Goal: Task Accomplishment & Management: Use online tool/utility

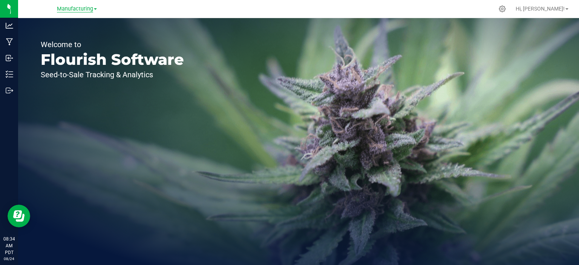
click at [83, 12] on span "Manufacturing" at bounding box center [75, 9] width 36 height 7
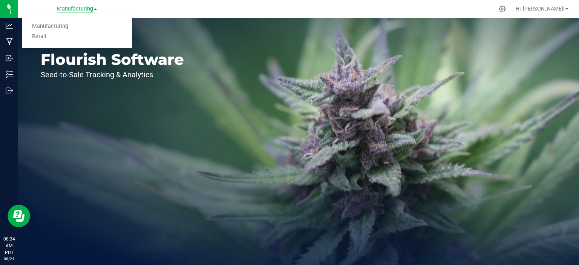
click at [41, 39] on link "Retail" at bounding box center [77, 37] width 110 height 10
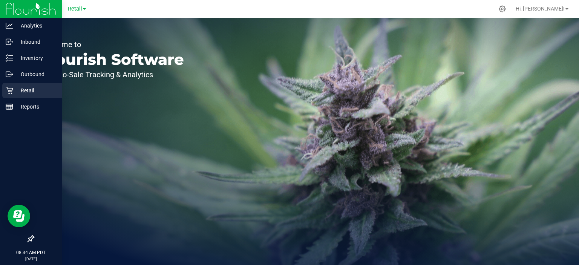
click at [14, 85] on div "Retail" at bounding box center [32, 90] width 60 height 15
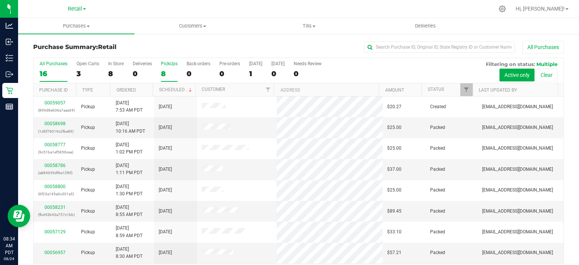
click at [171, 68] on label "PickUps 8" at bounding box center [169, 71] width 17 height 21
click at [0, 0] on input "PickUps 8" at bounding box center [0, 0] width 0 height 0
click at [261, 61] on div "[DATE]" at bounding box center [255, 63] width 13 height 5
click at [0, 0] on input "[DATE] 1" at bounding box center [0, 0] width 0 height 0
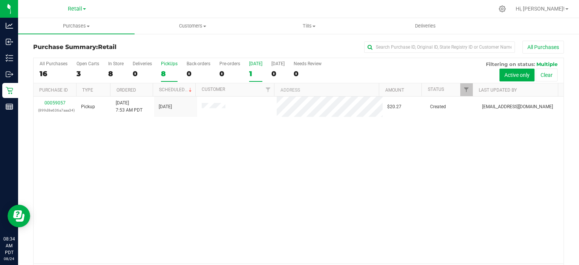
click at [169, 66] on div "PickUps" at bounding box center [169, 63] width 17 height 5
click at [0, 0] on input "PickUps 8" at bounding box center [0, 0] width 0 height 0
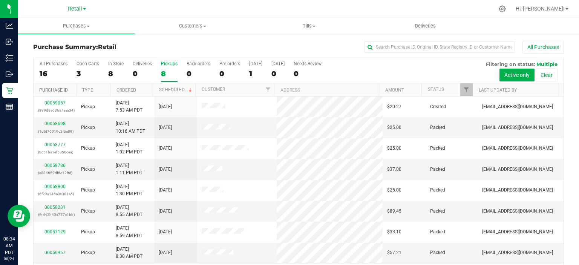
click at [49, 91] on link "Purchase ID" at bounding box center [53, 90] width 29 height 5
click at [164, 70] on div "8" at bounding box center [169, 73] width 17 height 9
click at [0, 0] on input "PickUps 8" at bounding box center [0, 0] width 0 height 0
click at [254, 63] on div "[DATE]" at bounding box center [255, 63] width 13 height 5
click at [0, 0] on input "[DATE] 1" at bounding box center [0, 0] width 0 height 0
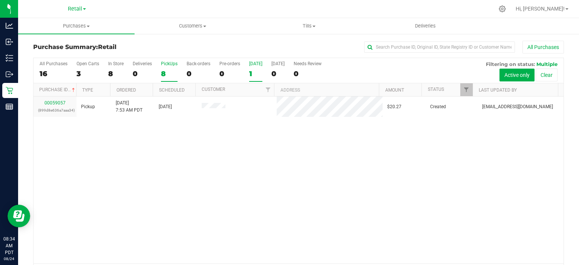
click at [170, 66] on div "PickUps" at bounding box center [169, 63] width 17 height 5
click at [0, 0] on input "PickUps 8" at bounding box center [0, 0] width 0 height 0
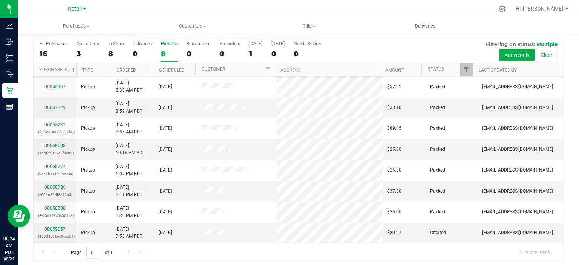
scroll to position [23, 0]
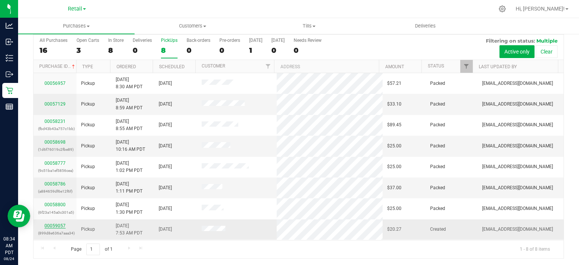
click at [59, 224] on link "00059057" at bounding box center [55, 225] width 21 height 5
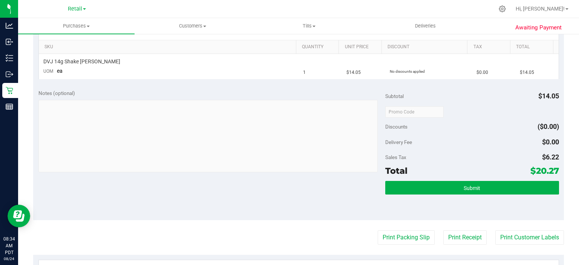
scroll to position [185, 0]
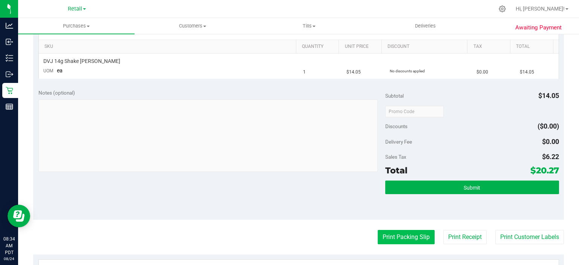
click at [394, 237] on button "Print Packing Slip" at bounding box center [406, 237] width 57 height 14
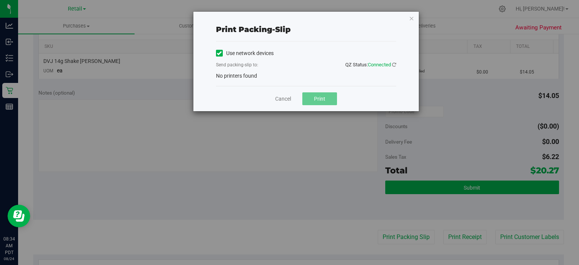
click at [219, 53] on icon at bounding box center [219, 53] width 5 height 0
click at [0, 0] on input "Use network devices" at bounding box center [0, 0] width 0 height 0
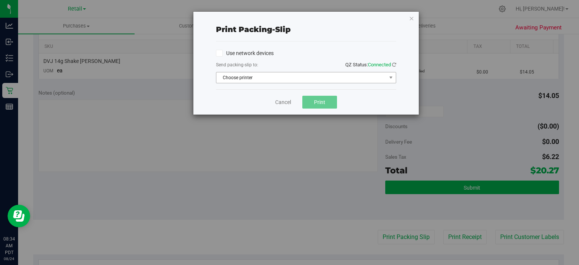
click at [338, 81] on span "Choose printer" at bounding box center [302, 77] width 170 height 11
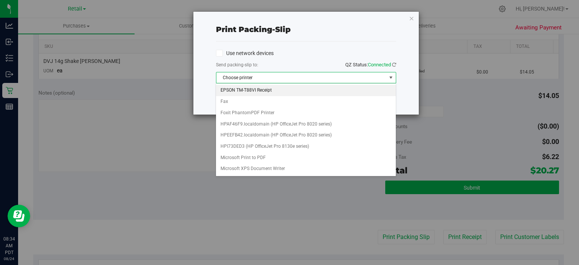
click at [243, 90] on li "EPSON TM-T88VI Receipt" at bounding box center [306, 90] width 180 height 11
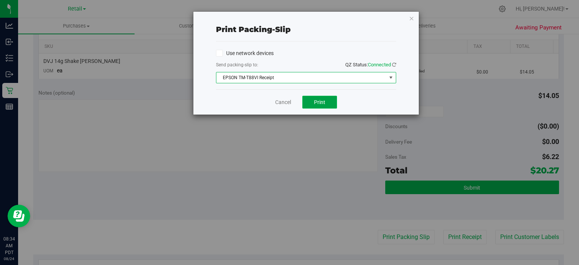
click at [321, 106] on button "Print" at bounding box center [320, 102] width 35 height 13
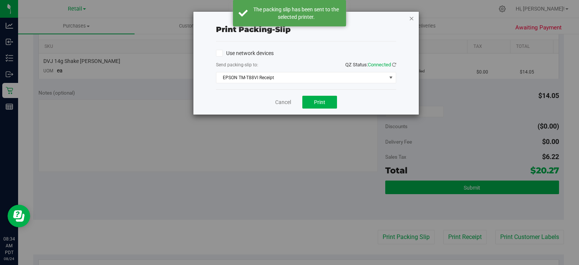
click at [410, 22] on icon "button" at bounding box center [411, 18] width 5 height 9
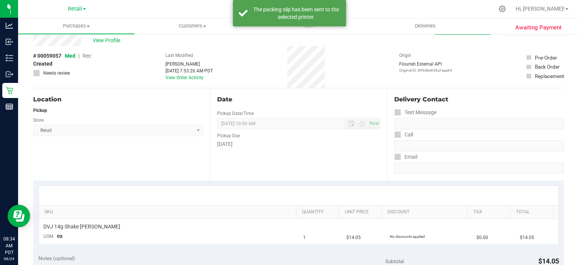
scroll to position [0, 0]
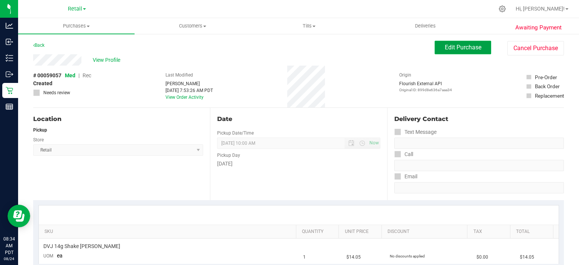
click at [465, 48] on span "Edit Purchase" at bounding box center [463, 47] width 37 height 7
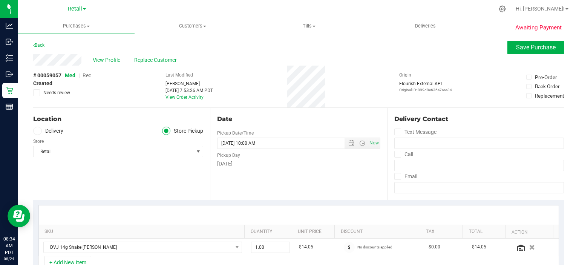
click at [91, 75] on span "Rec" at bounding box center [87, 75] width 9 height 6
click at [525, 50] on span "Save Purchase" at bounding box center [536, 47] width 40 height 7
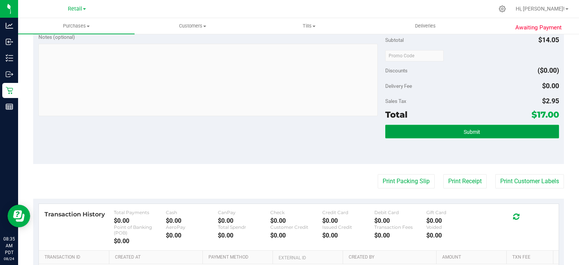
click at [421, 132] on button "Submit" at bounding box center [473, 132] width 174 height 14
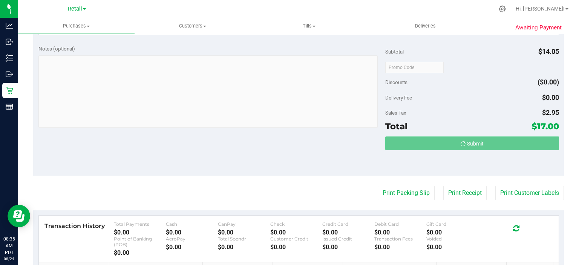
scroll to position [218, 0]
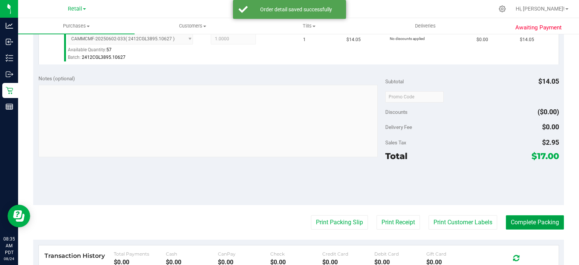
click at [530, 221] on button "Complete Packing" at bounding box center [535, 222] width 58 height 14
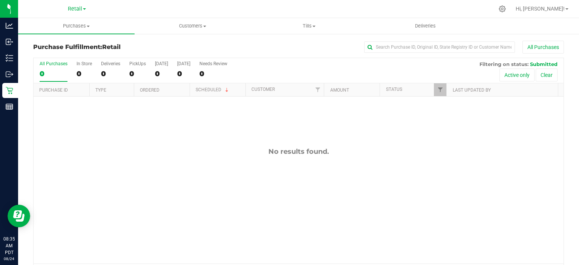
click at [251, 168] on div "No results found." at bounding box center [299, 206] width 530 height 218
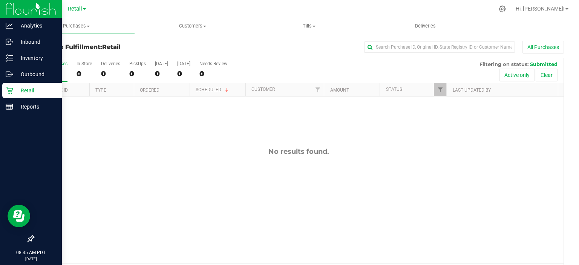
click at [15, 92] on p "Retail" at bounding box center [35, 90] width 45 height 9
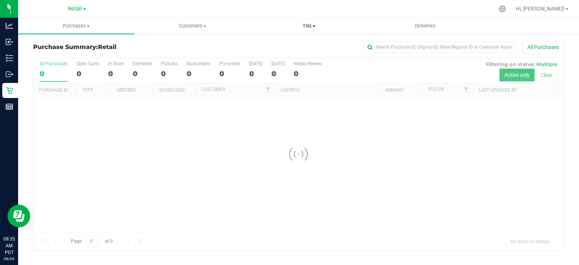
click at [315, 23] on span "Tills" at bounding box center [309, 26] width 116 height 7
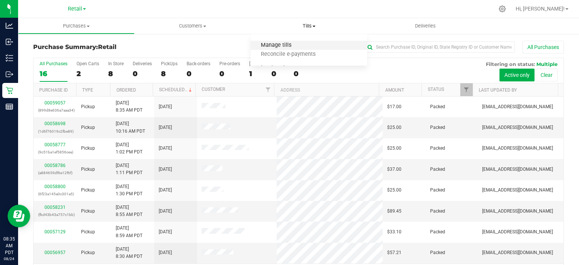
click at [279, 43] on span "Manage tills" at bounding box center [276, 45] width 51 height 6
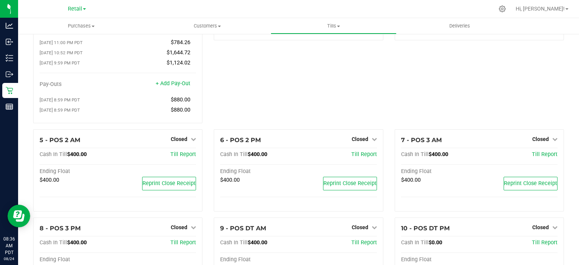
scroll to position [91, 0]
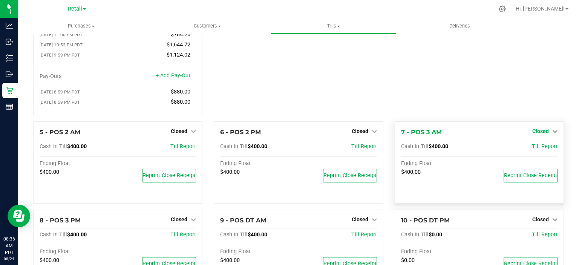
click at [533, 131] on span "Closed" at bounding box center [541, 131] width 17 height 6
click at [536, 148] on link "Open Till" at bounding box center [541, 147] width 20 height 6
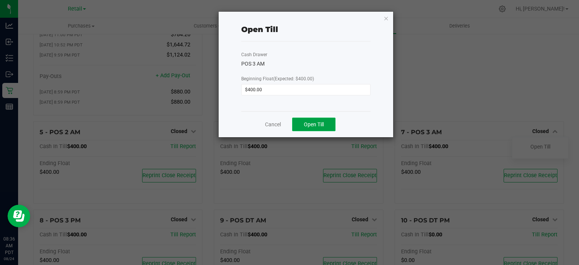
click at [314, 125] on span "Open Till" at bounding box center [314, 124] width 20 height 6
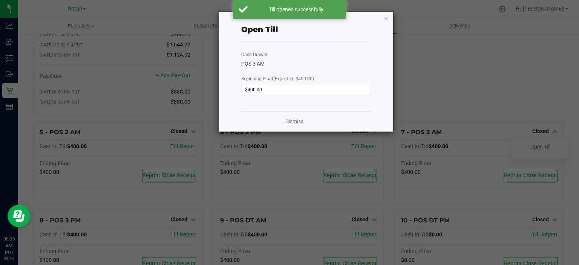
click at [286, 123] on link "Dismiss" at bounding box center [295, 122] width 18 height 8
